Goal: Task Accomplishment & Management: Use online tool/utility

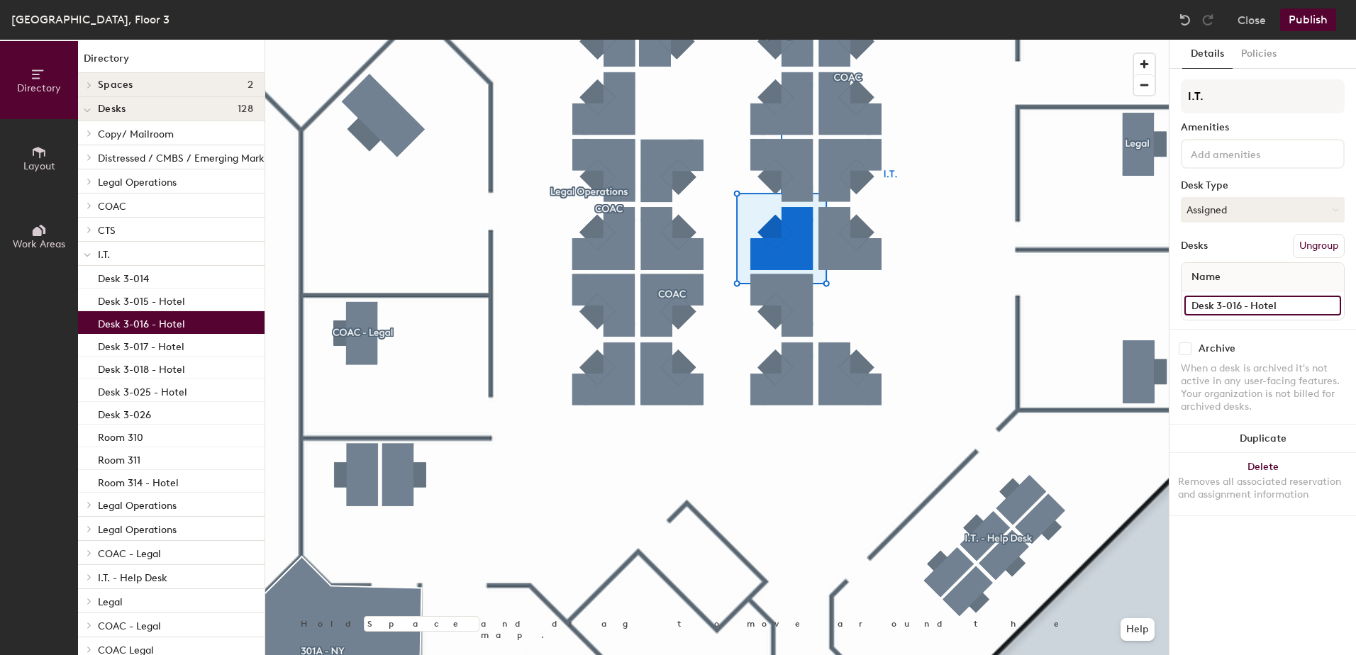
click at [1287, 306] on input "Desk 3-016 - Hotel" at bounding box center [1262, 306] width 157 height 20
type input "Desk 3-016"
click at [1310, 16] on button "Publish" at bounding box center [1308, 20] width 56 height 23
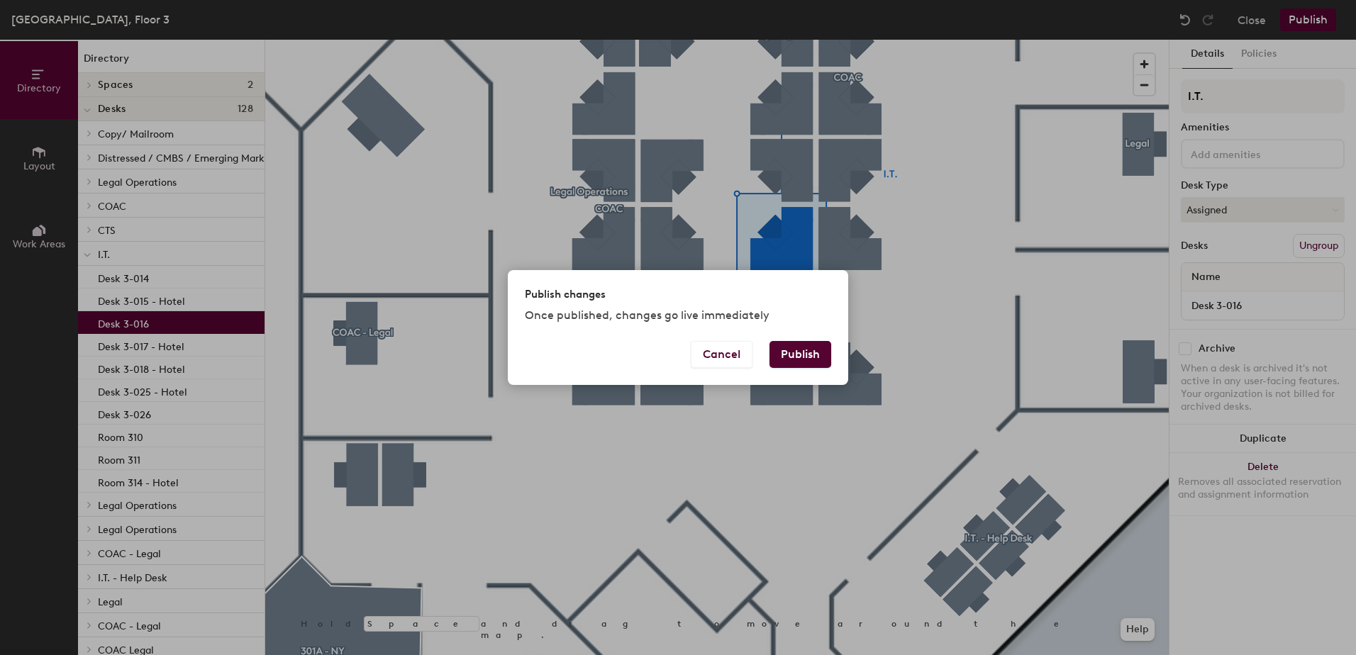
click at [809, 350] on button "Publish" at bounding box center [800, 354] width 62 height 27
